Goal: Task Accomplishment & Management: Manage account settings

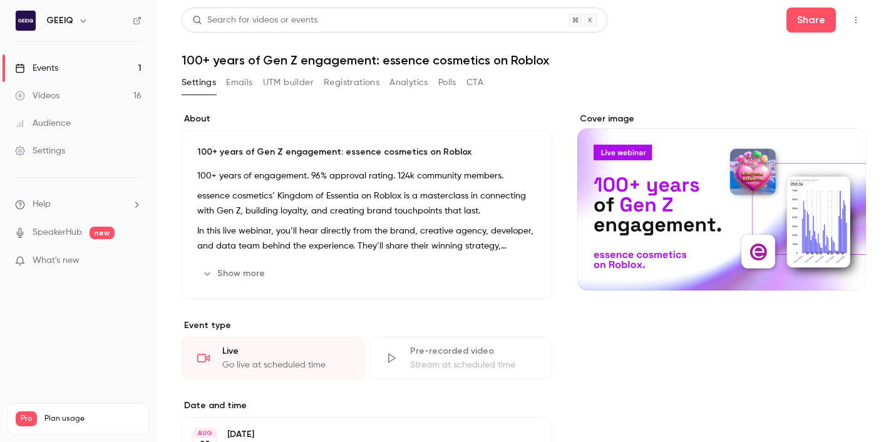
click at [360, 86] on button "Registrations" at bounding box center [352, 83] width 56 height 20
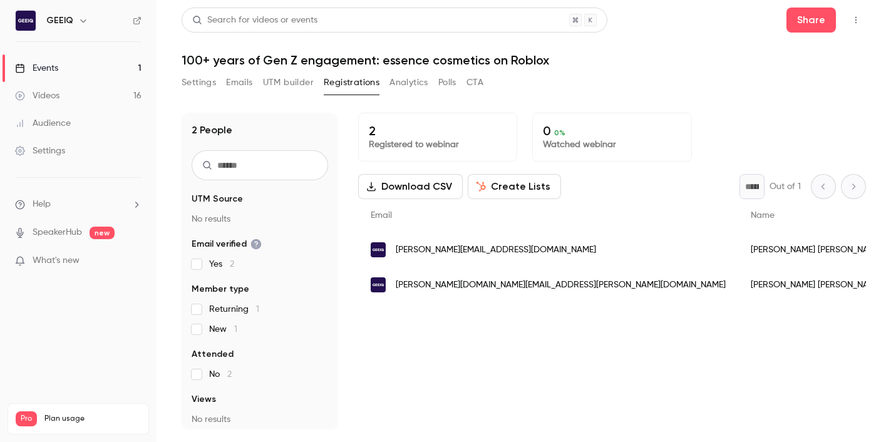
click at [205, 81] on button "Settings" at bounding box center [199, 83] width 34 height 20
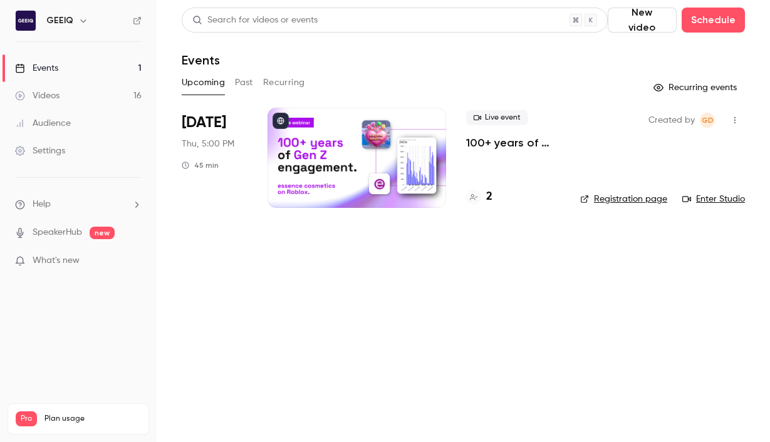
click at [475, 142] on p "100+ years of Gen Z engagement: essence cosmetics on Roblox" at bounding box center [513, 142] width 94 height 15
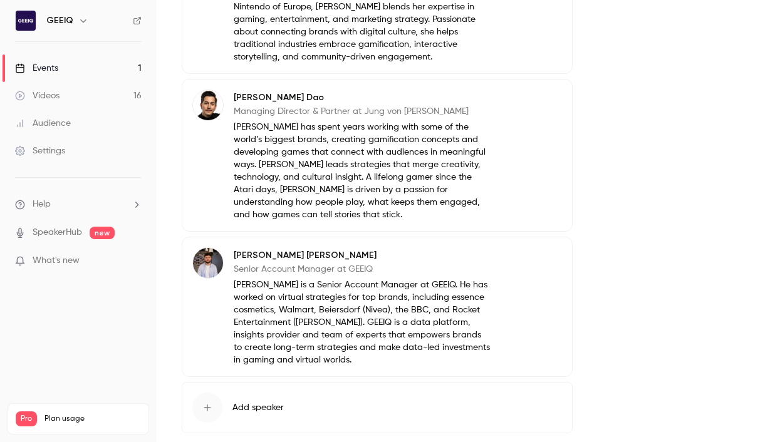
scroll to position [1150, 0]
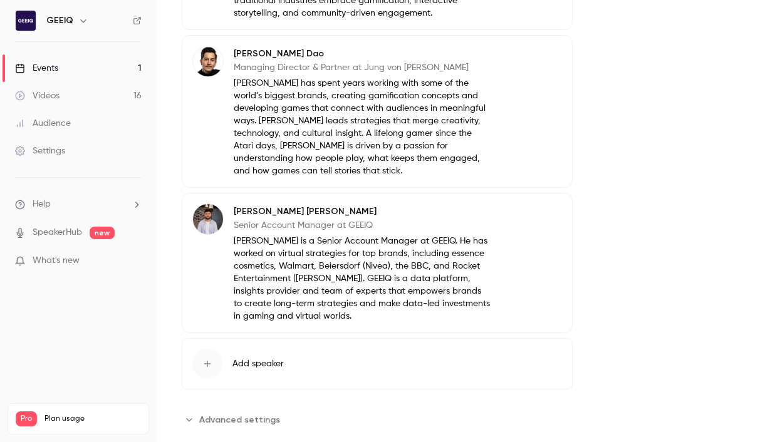
click at [214, 413] on span "Advanced settings" at bounding box center [239, 419] width 81 height 13
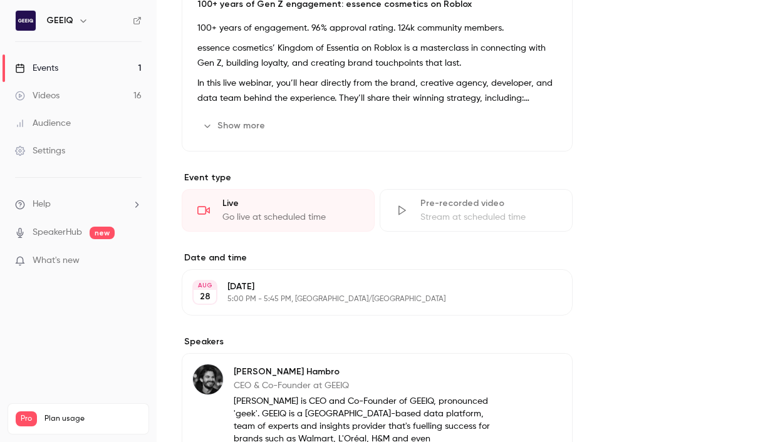
scroll to position [0, 0]
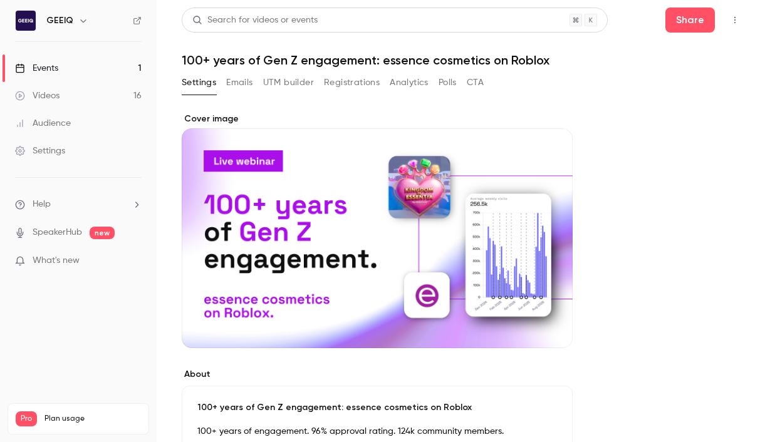
click at [240, 81] on button "Emails" at bounding box center [239, 83] width 26 height 20
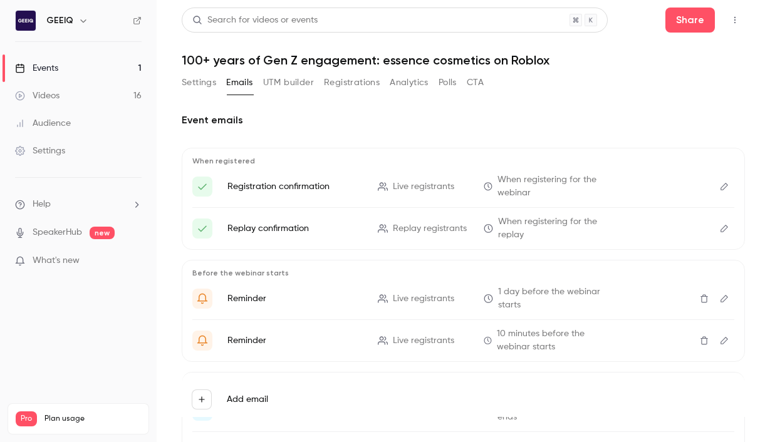
click at [304, 85] on button "UTM builder" at bounding box center [288, 83] width 51 height 20
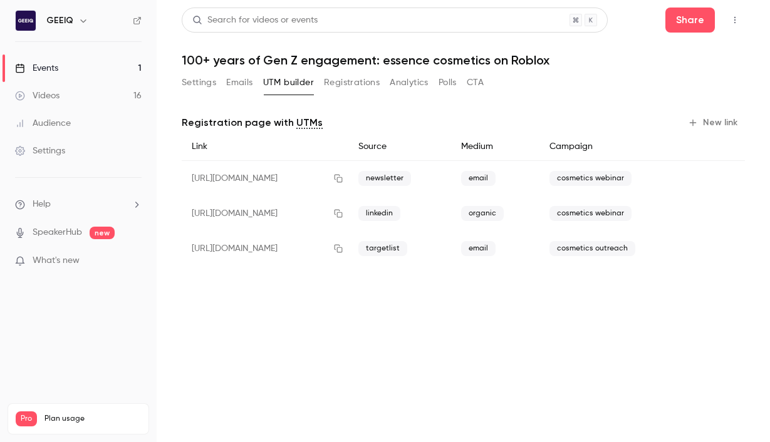
click at [356, 88] on button "Registrations" at bounding box center [352, 83] width 56 height 20
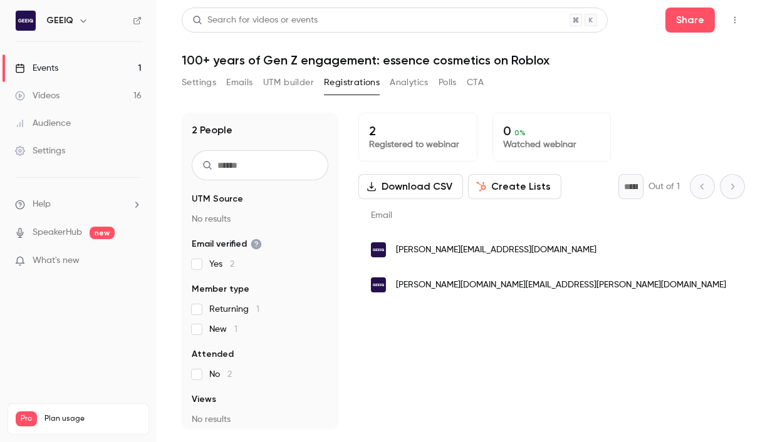
click at [426, 81] on button "Analytics" at bounding box center [409, 83] width 39 height 20
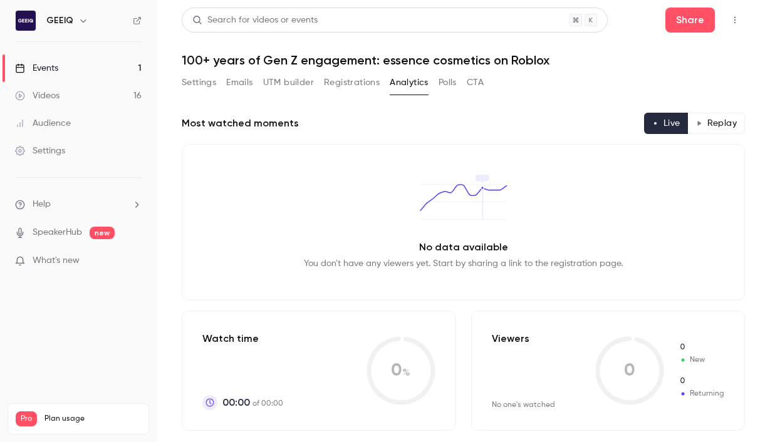
click at [70, 150] on link "Settings" at bounding box center [78, 151] width 157 height 28
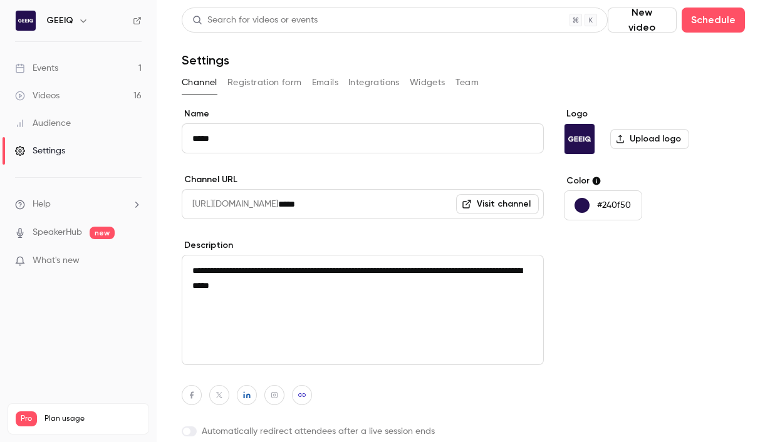
click at [271, 80] on button "Registration form" at bounding box center [264, 83] width 75 height 20
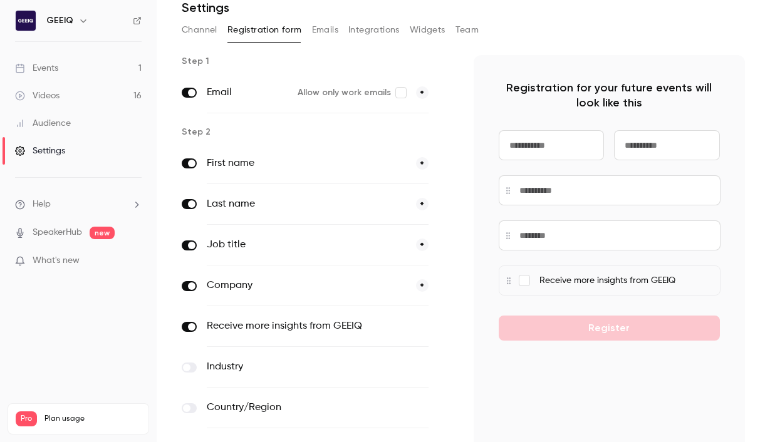
scroll to position [110, 0]
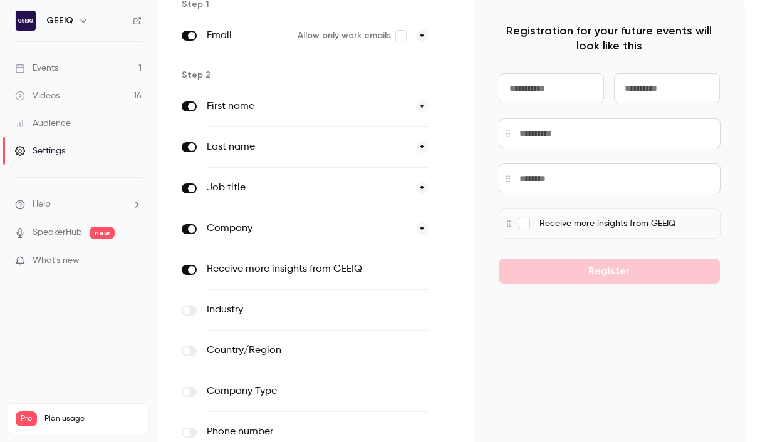
click at [188, 188] on span at bounding box center [192, 189] width 8 height 8
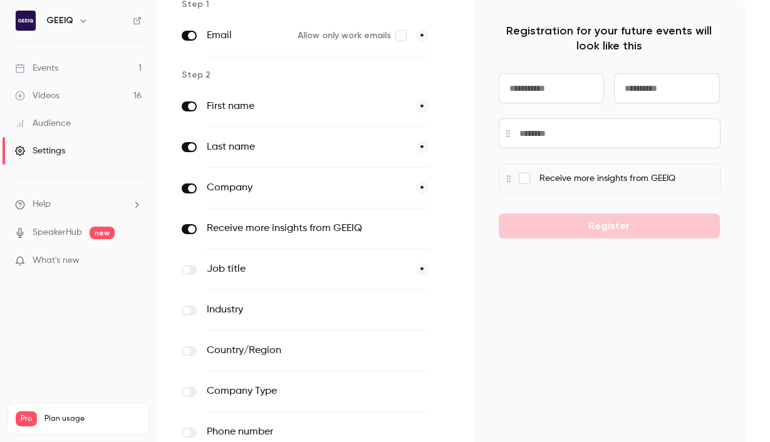
click at [189, 185] on span at bounding box center [192, 189] width 8 height 8
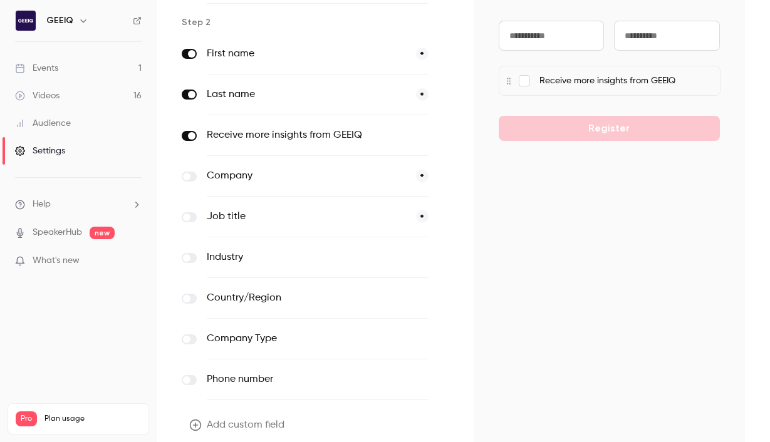
scroll to position [215, 0]
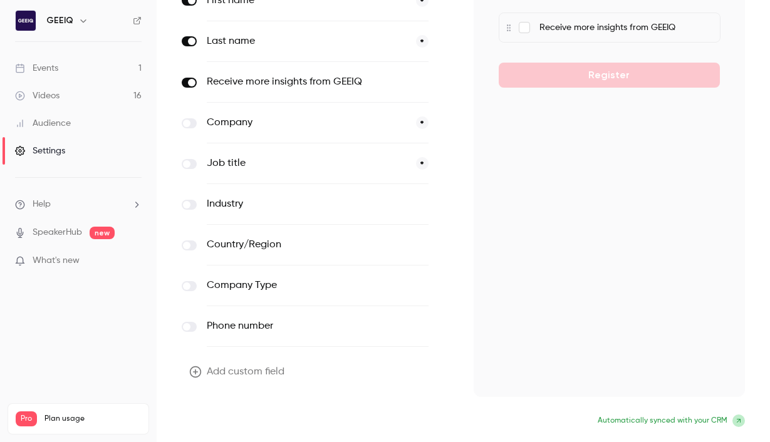
click at [232, 431] on button "Update form" at bounding box center [224, 422] width 85 height 25
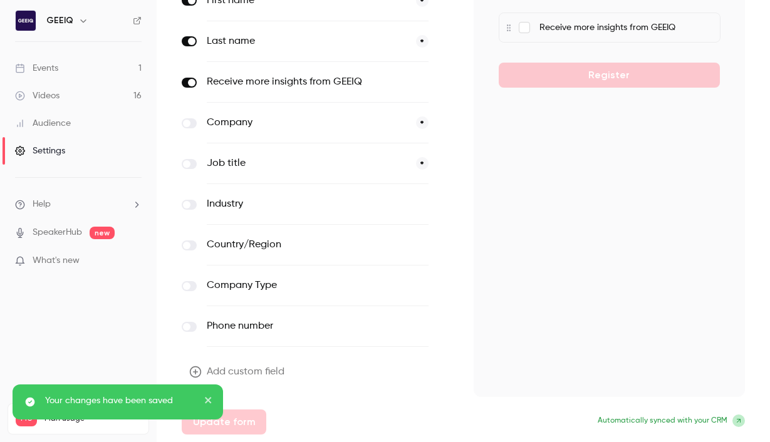
click at [209, 398] on icon "close" at bounding box center [208, 400] width 6 height 6
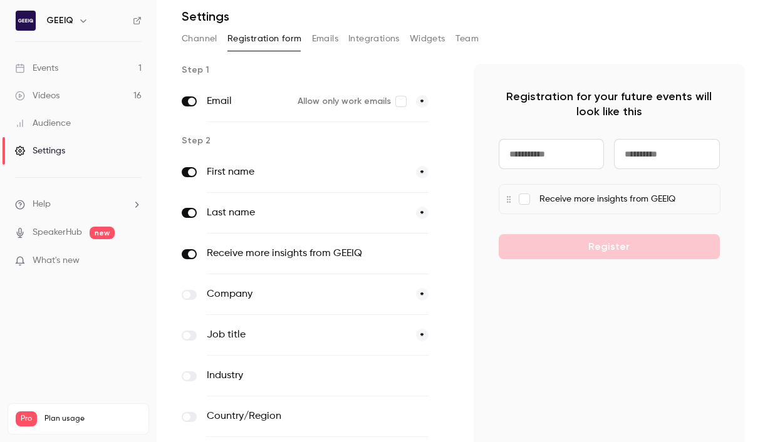
scroll to position [0, 0]
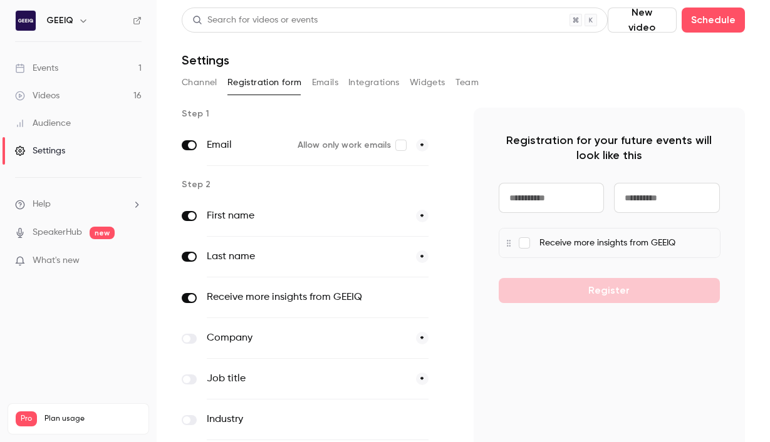
click at [65, 16] on h6 "GEEIQ" at bounding box center [59, 20] width 27 height 13
click at [448, 296] on icon "button" at bounding box center [446, 298] width 6 height 6
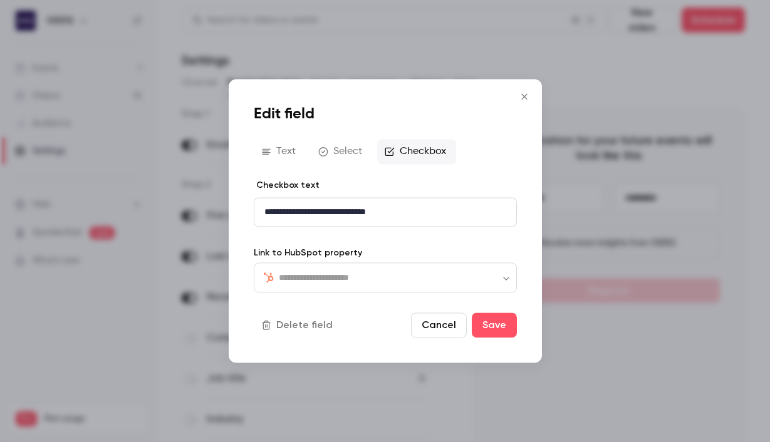
type input "**********"
click at [482, 281] on div "**********" at bounding box center [385, 277] width 263 height 30
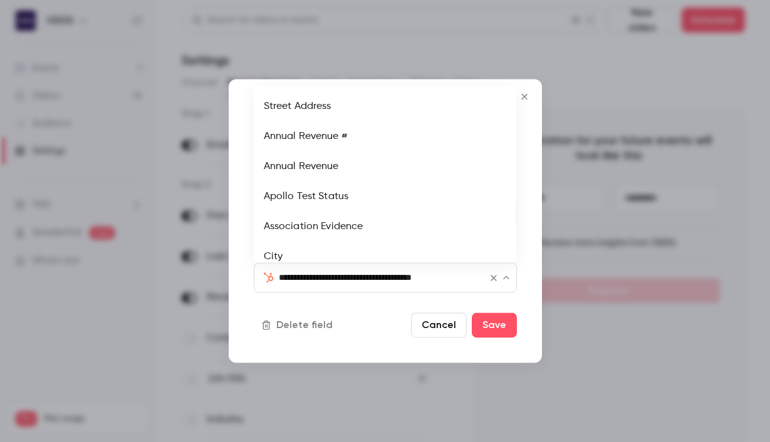
scroll to position [1692, 0]
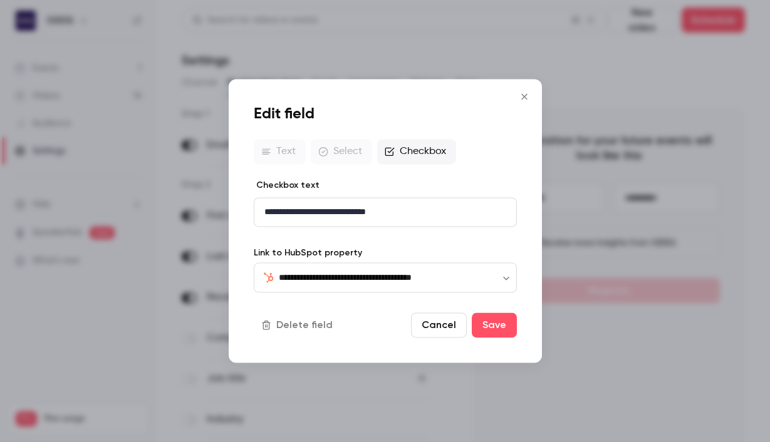
click at [523, 270] on div "**********" at bounding box center [385, 221] width 313 height 284
click at [287, 153] on div "Text Select Checkbox" at bounding box center [385, 151] width 263 height 25
click at [357, 153] on div "Text Select Checkbox" at bounding box center [385, 151] width 263 height 25
click at [413, 157] on div "Text Select Checkbox" at bounding box center [385, 151] width 263 height 25
click at [440, 269] on div "**********" at bounding box center [385, 277] width 263 height 30
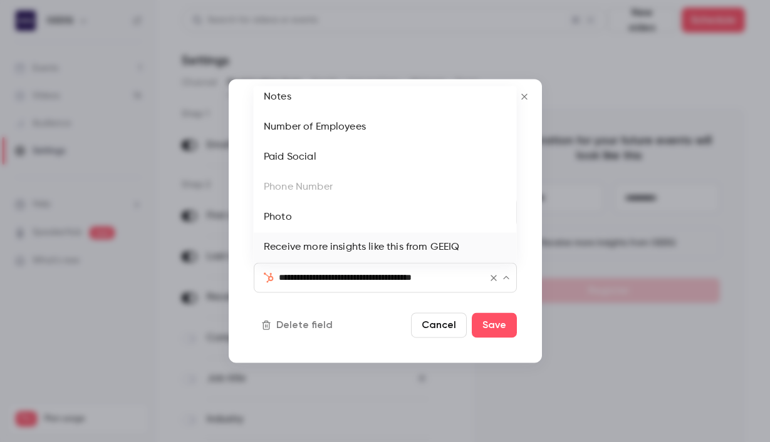
click at [535, 279] on div "**********" at bounding box center [385, 221] width 313 height 284
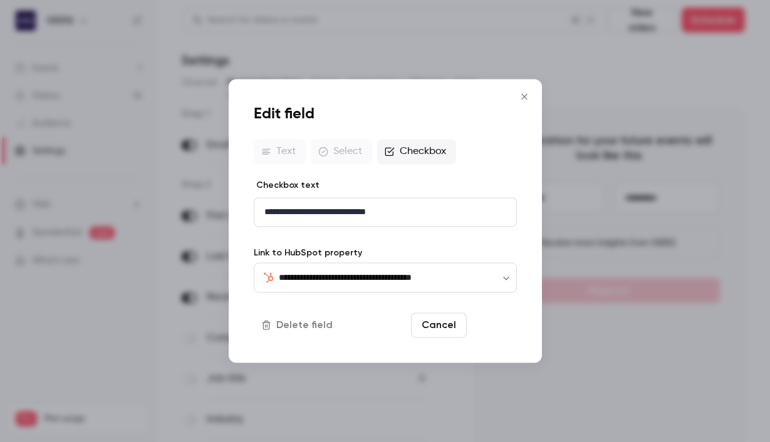
click at [499, 325] on button "Save" at bounding box center [494, 325] width 45 height 25
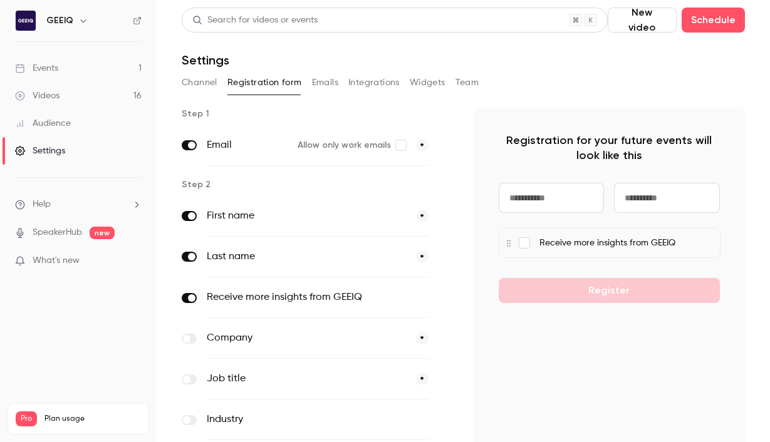
click at [412, 293] on button "optional" at bounding box center [407, 297] width 42 height 13
click at [499, 47] on header "Search for videos or events New video Schedule Settings" at bounding box center [463, 38] width 563 height 60
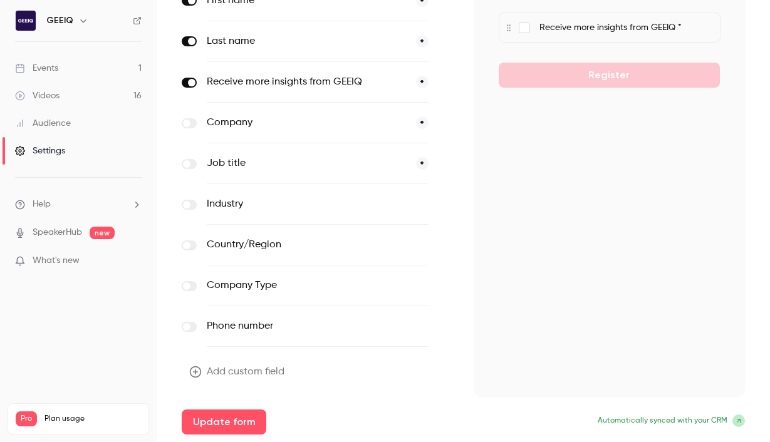
scroll to position [207, 0]
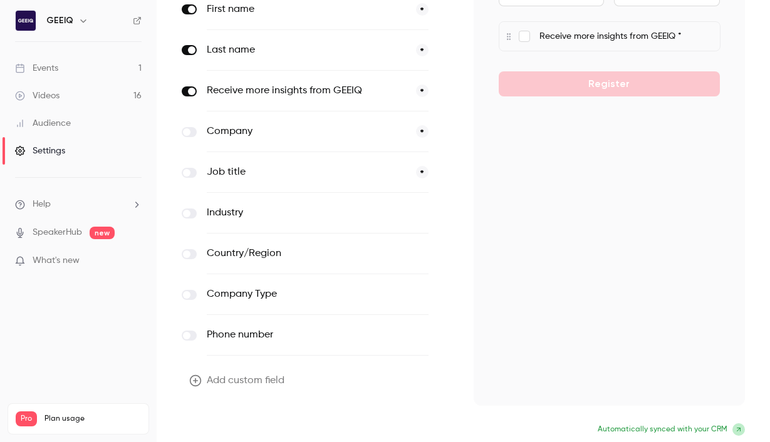
click at [233, 426] on button "Update form" at bounding box center [224, 430] width 85 height 25
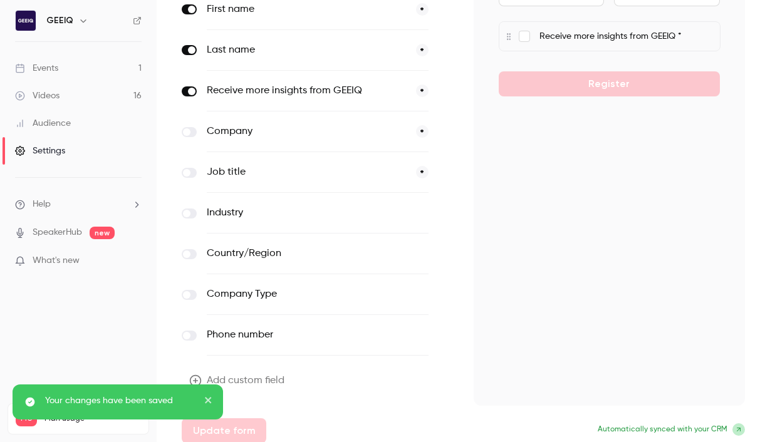
scroll to position [0, 0]
